Goal: Answer question/provide support

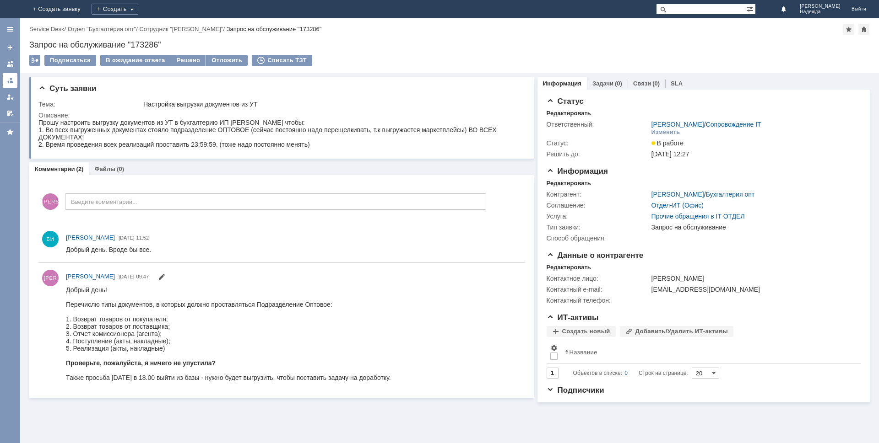
click at [13, 78] on div at bounding box center [9, 80] width 7 height 7
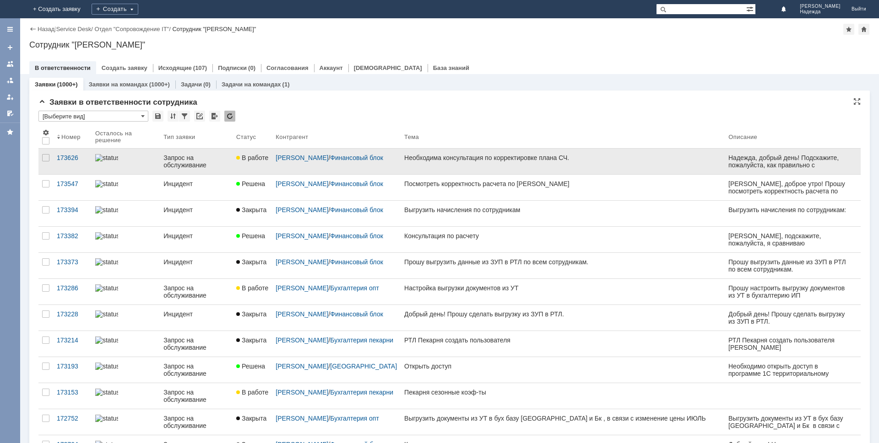
click at [451, 157] on div "Необходима консультация по корректировке плана СЧ." at bounding box center [562, 157] width 317 height 7
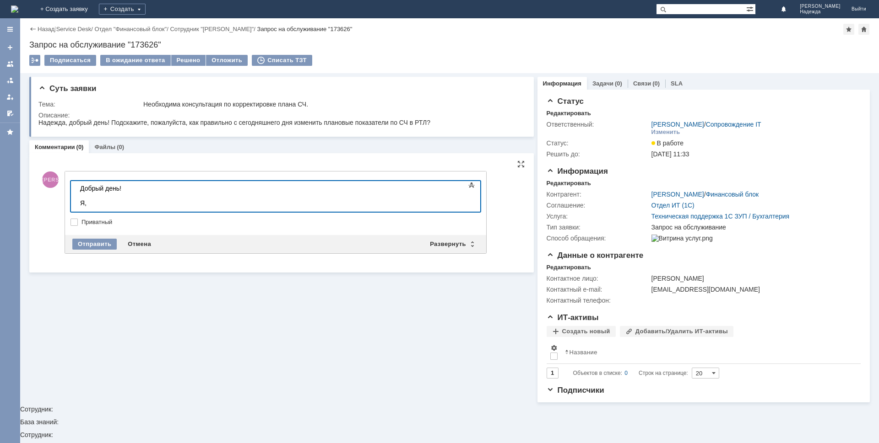
click at [99, 204] on div "Я," at bounding box center [145, 203] width 130 height 7
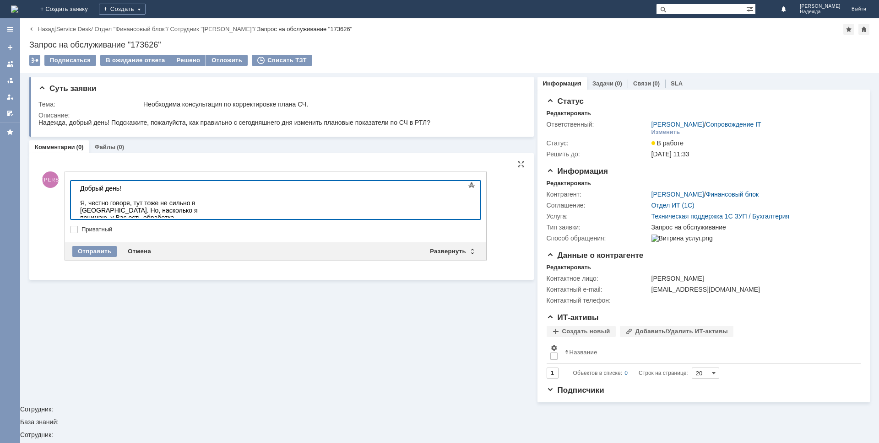
click at [210, 210] on div "Я, честно говоря, тут тоже не сильно в [GEOGRAPHIC_DATA]. Но, насколько я поним…" at bounding box center [145, 222] width 130 height 44
click at [210, 211] on div "Я, честно говоря, тут тоже не сильно в [GEOGRAPHIC_DATA]. Но, насколько я поним…" at bounding box center [145, 222] width 130 height 44
click at [210, 212] on div "Я, честно говоря, тут тоже не сильно в [GEOGRAPHIC_DATA]. Но, насколько я поним…" at bounding box center [145, 222] width 130 height 44
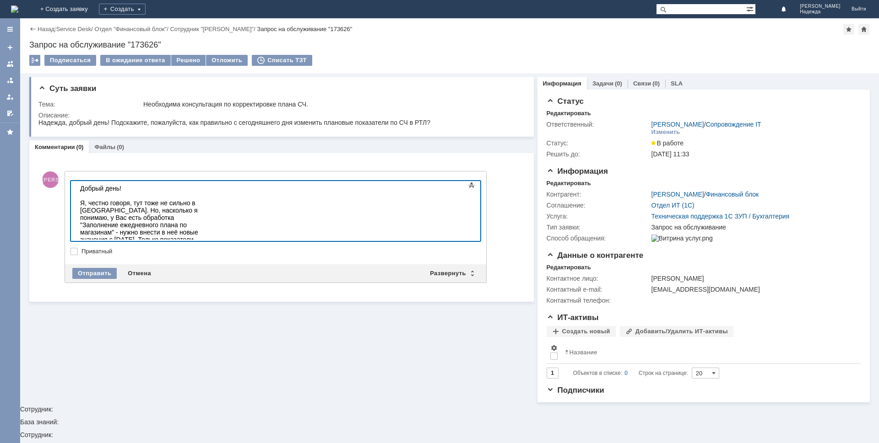
click at [89, 265] on div at bounding box center [145, 268] width 130 height 7
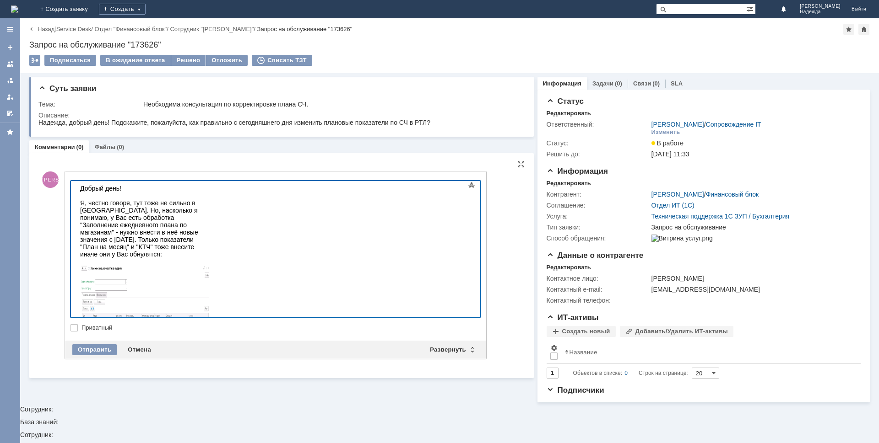
click at [99, 356] on div "Отправить Отмена Развернуть Свернуть" at bounding box center [275, 350] width 421 height 18
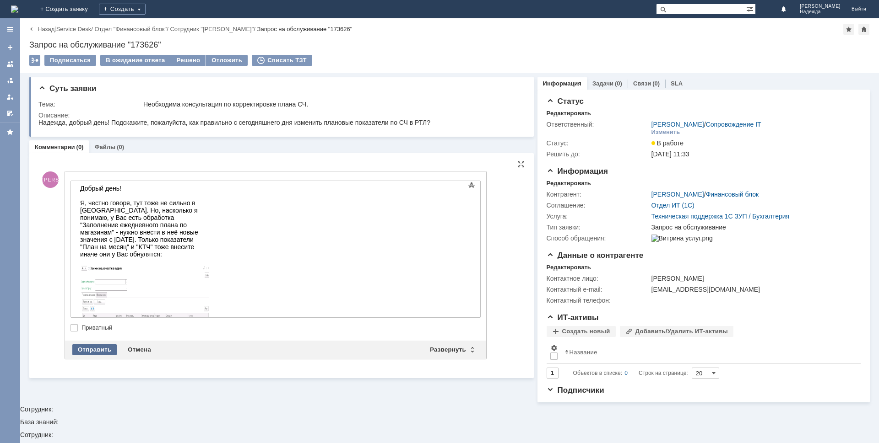
click at [97, 351] on div "Отправить" at bounding box center [94, 350] width 44 height 11
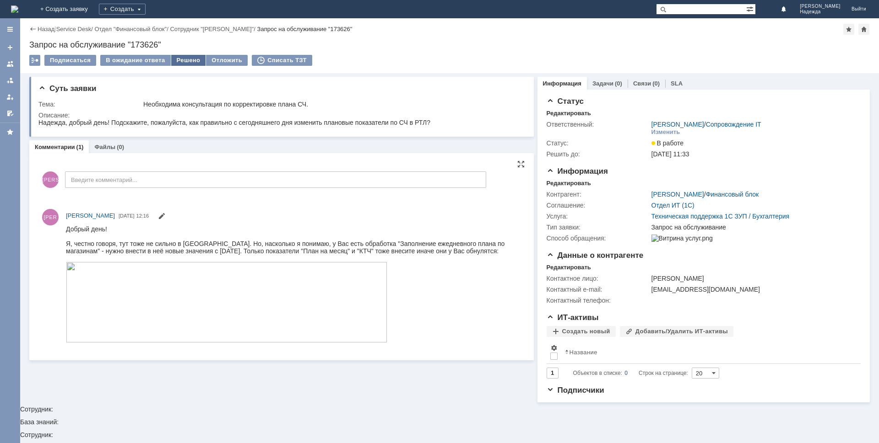
click at [180, 62] on div "Решено" at bounding box center [188, 60] width 35 height 11
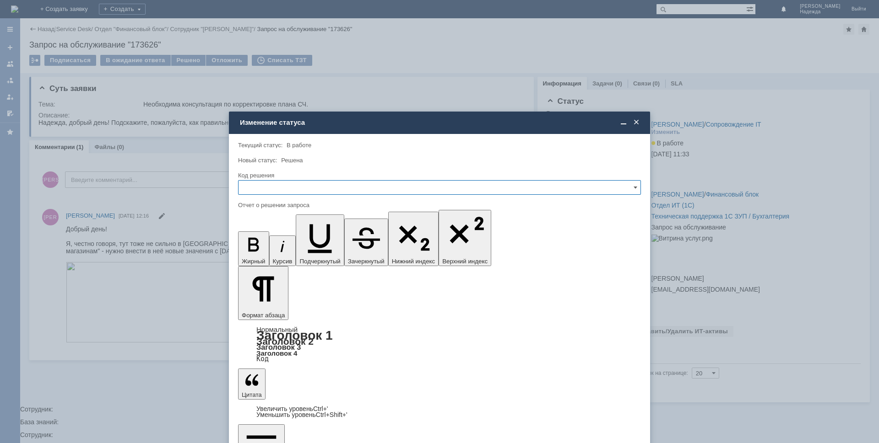
click at [269, 189] on input "text" at bounding box center [439, 187] width 403 height 15
drag, startPoint x: 265, startPoint y: 250, endPoint x: 28, endPoint y: 27, distance: 325.7
click at [265, 250] on span "Решено" at bounding box center [439, 249] width 391 height 7
type input "Решено"
